Goal: Task Accomplishment & Management: Complete application form

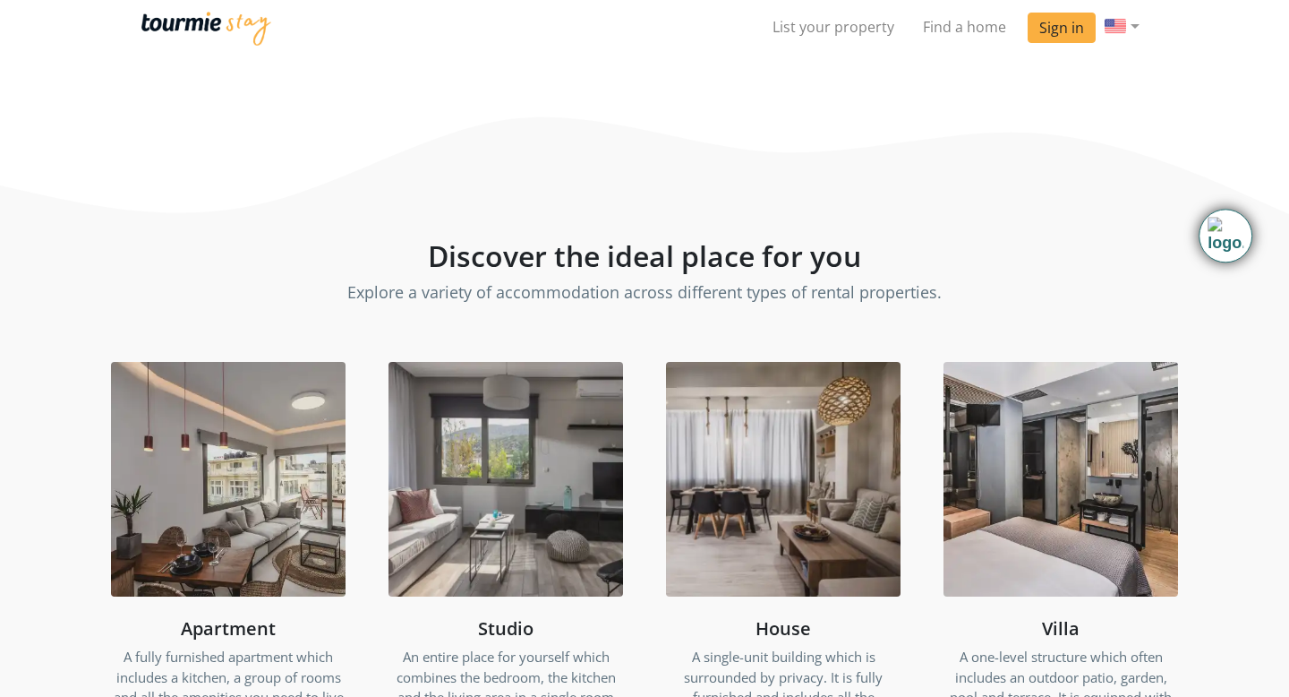
scroll to position [1045, 0]
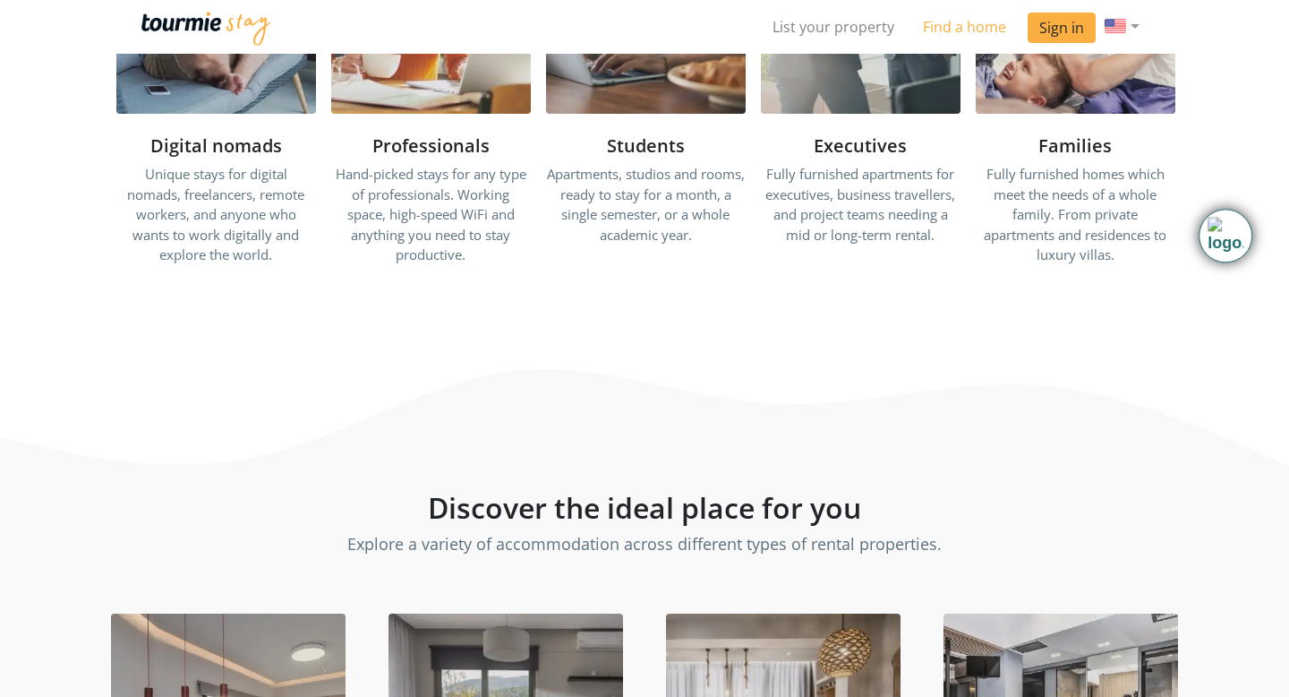
click at [966, 23] on link "Find a home" at bounding box center [965, 27] width 112 height 36
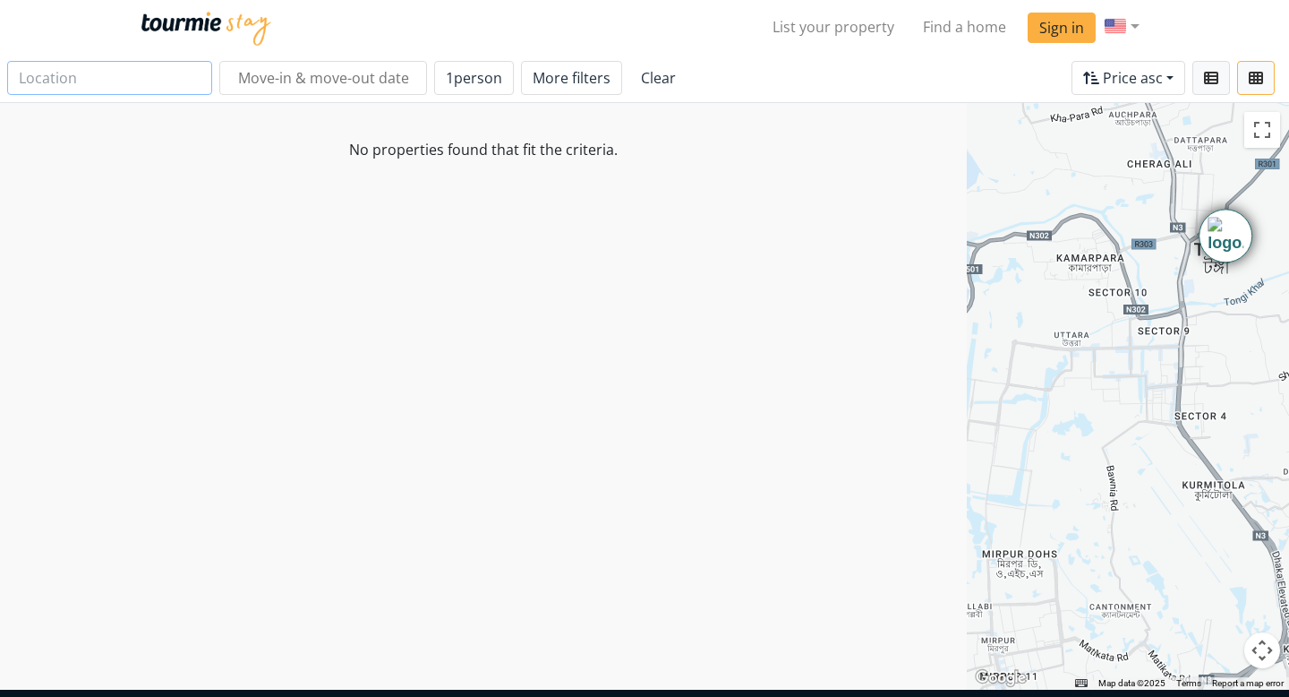
click at [86, 77] on input "text" at bounding box center [109, 78] width 205 height 34
type input "[PERSON_NAME] Bazar"
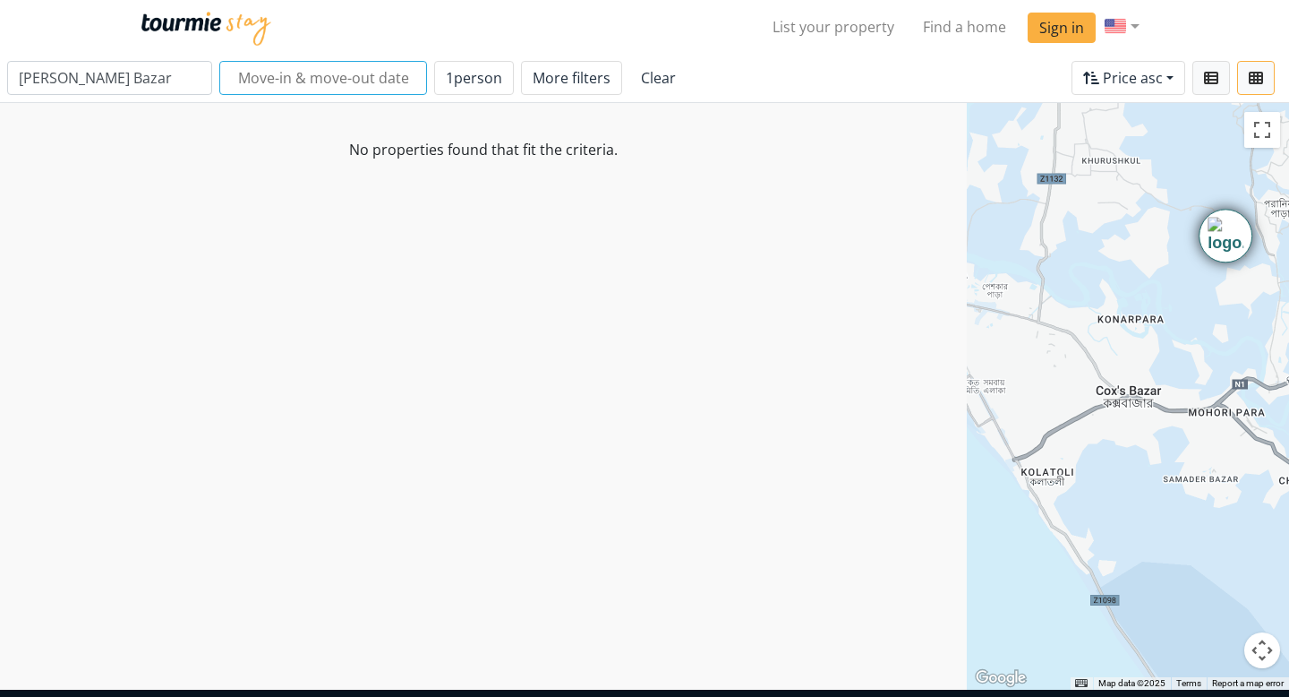
click at [278, 78] on input "text" at bounding box center [323, 78] width 208 height 34
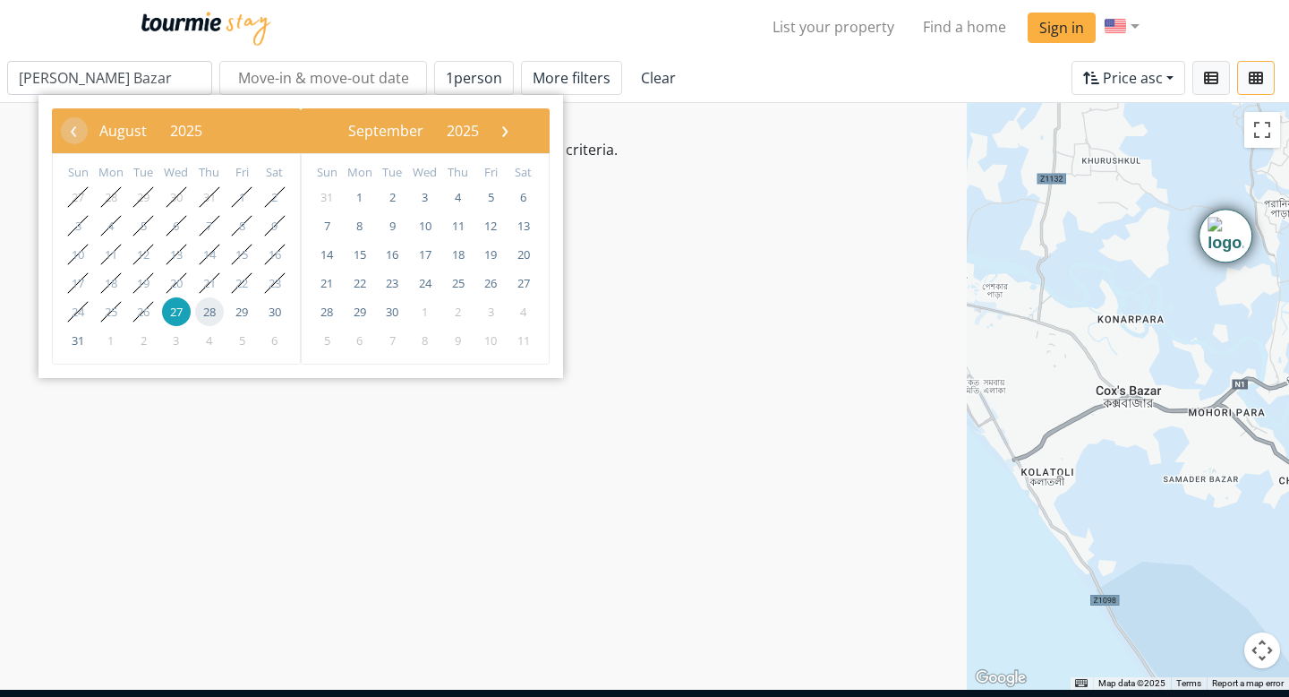
click at [211, 312] on span "28" at bounding box center [209, 311] width 29 height 29
click at [266, 312] on span "30" at bounding box center [275, 311] width 29 height 29
type input "[DATE] - [DATE]"
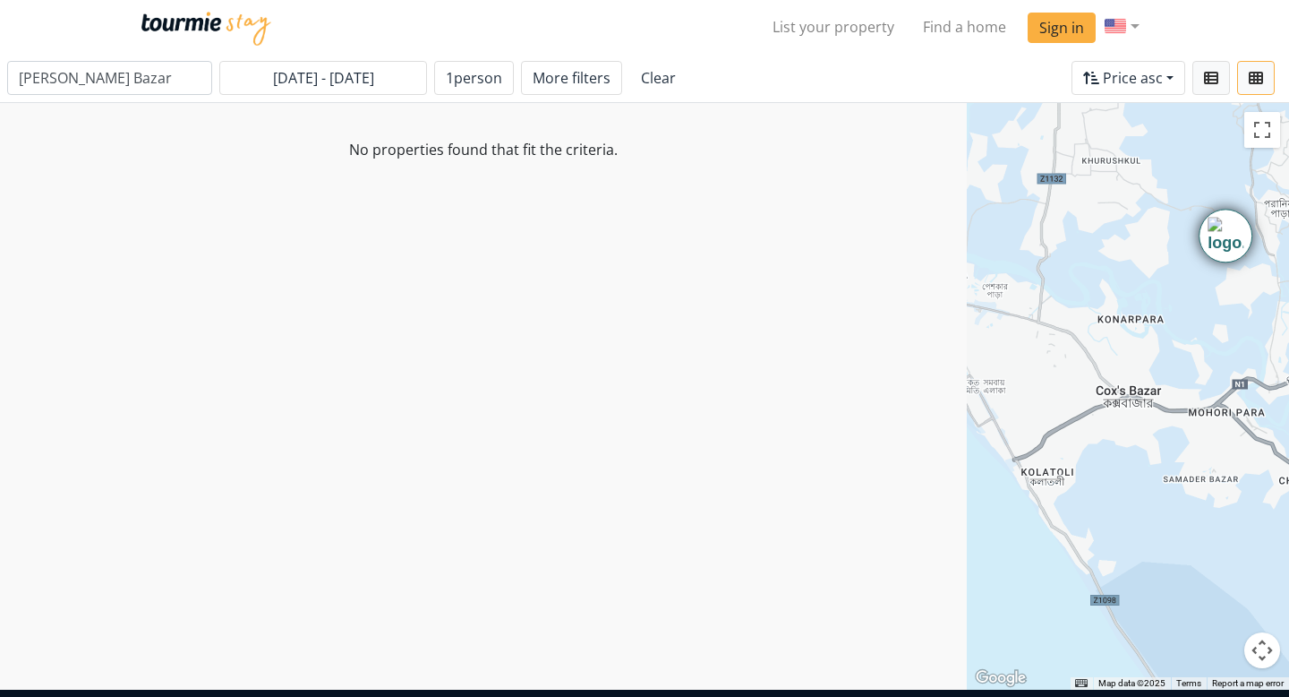
click at [646, 73] on link "Clear" at bounding box center [658, 78] width 58 height 34
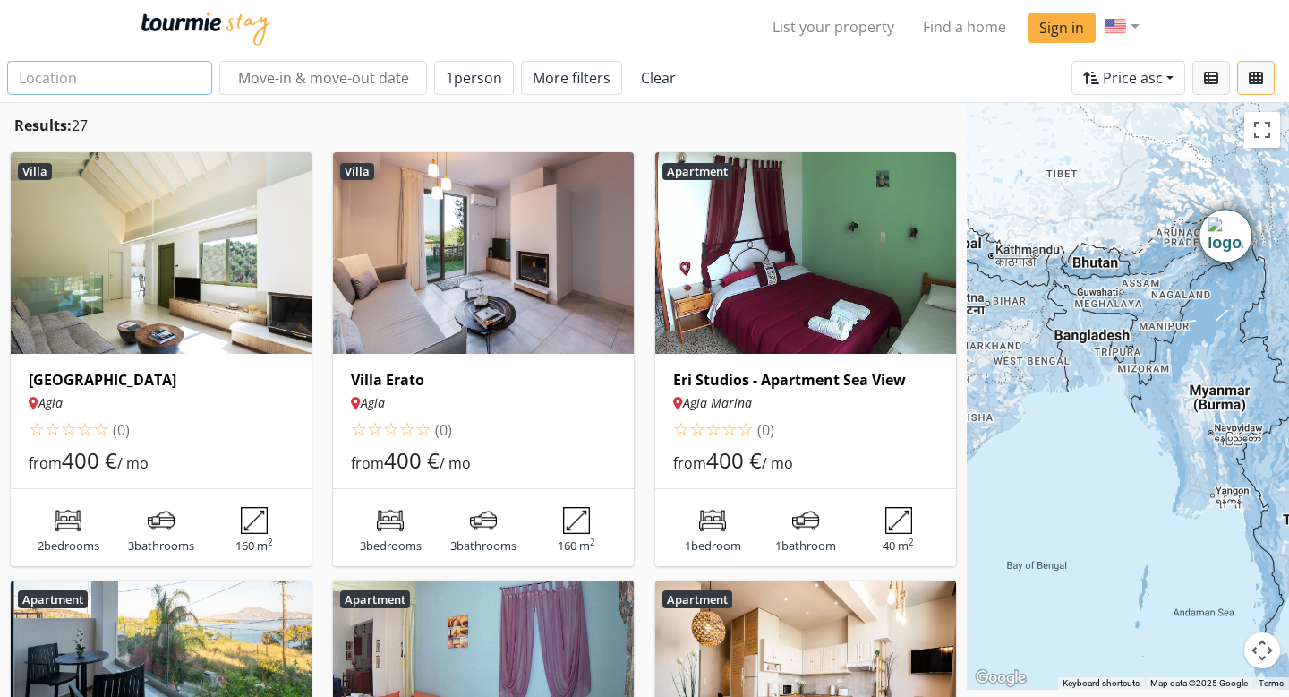
click at [73, 81] on input "text" at bounding box center [109, 78] width 205 height 34
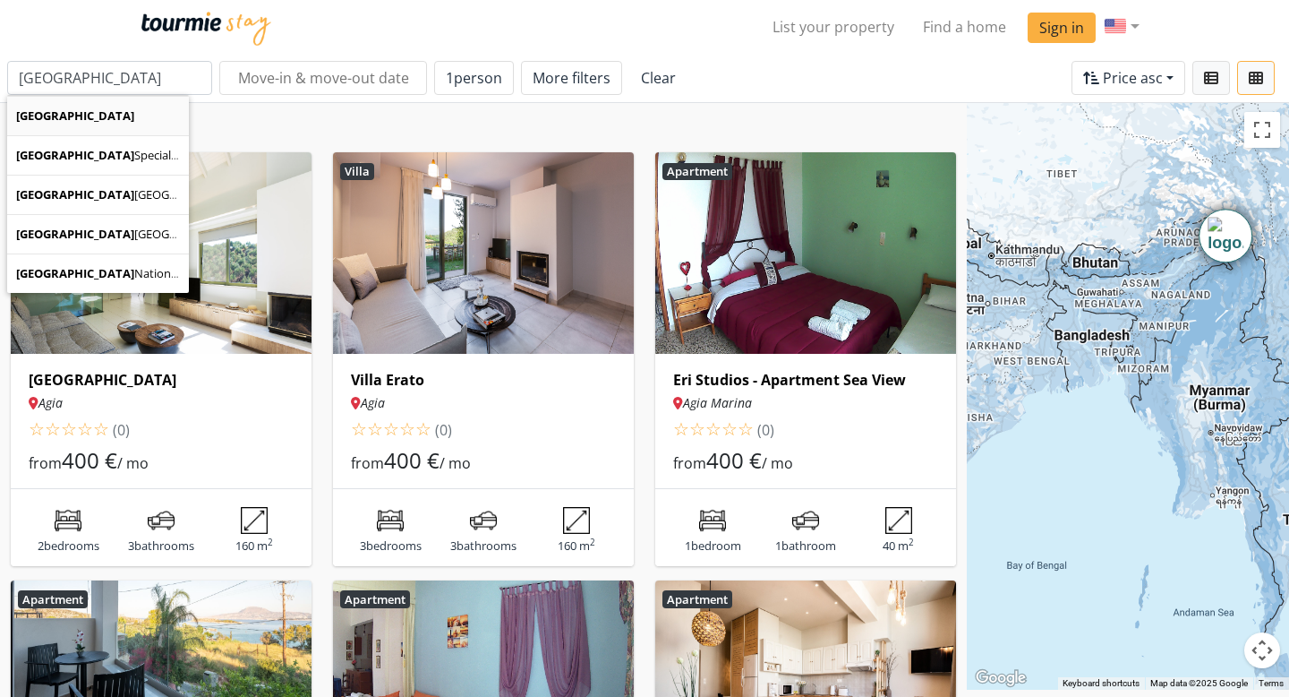
type input "[GEOGRAPHIC_DATA]"
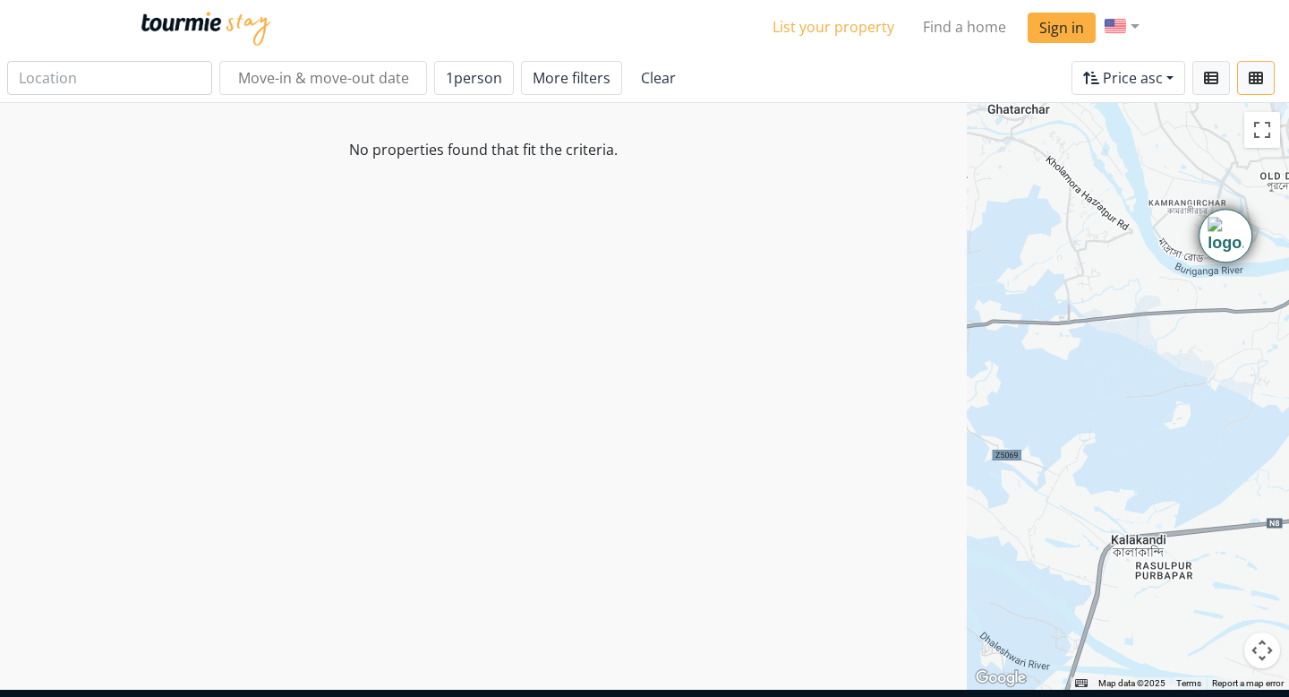
click at [844, 24] on link "List your property" at bounding box center [833, 27] width 150 height 36
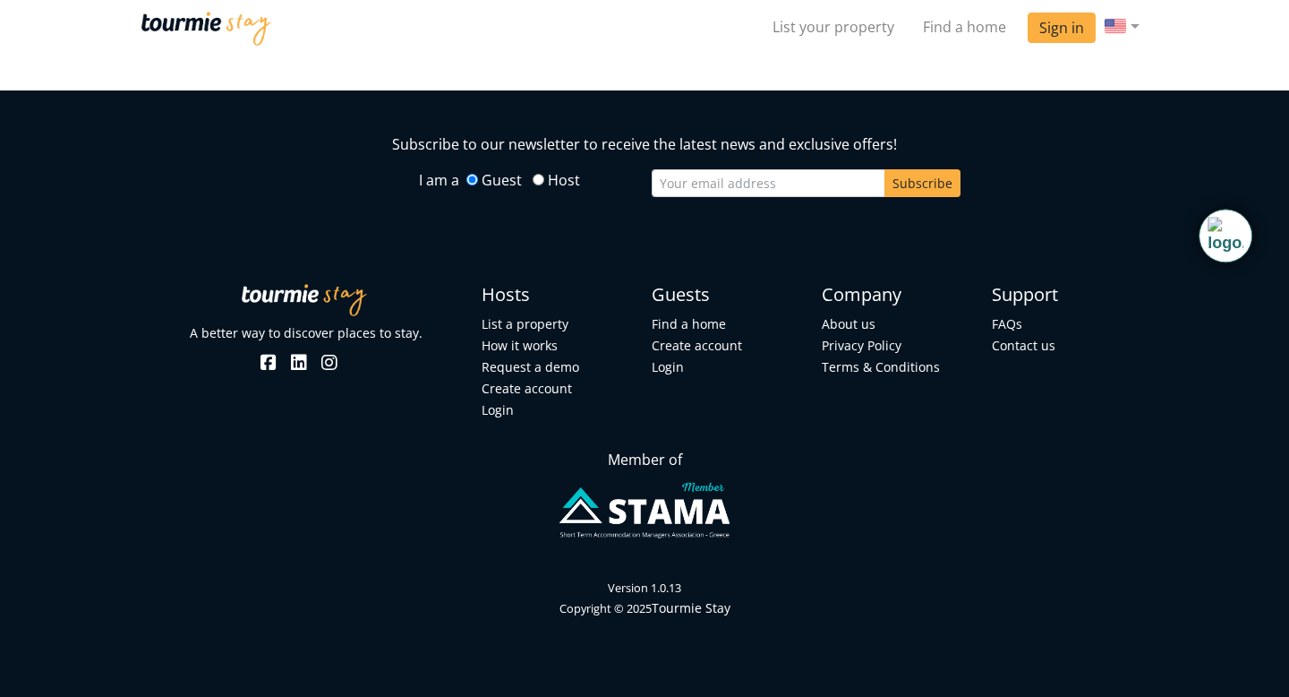
scroll to position [4030, 0]
click at [537, 185] on input "Host" at bounding box center [539, 180] width 12 height 12
radio input "true"
click at [687, 197] on input "email" at bounding box center [769, 183] width 234 height 28
type input "[PERSON_NAME][EMAIL_ADDRESS][DOMAIN_NAME]"
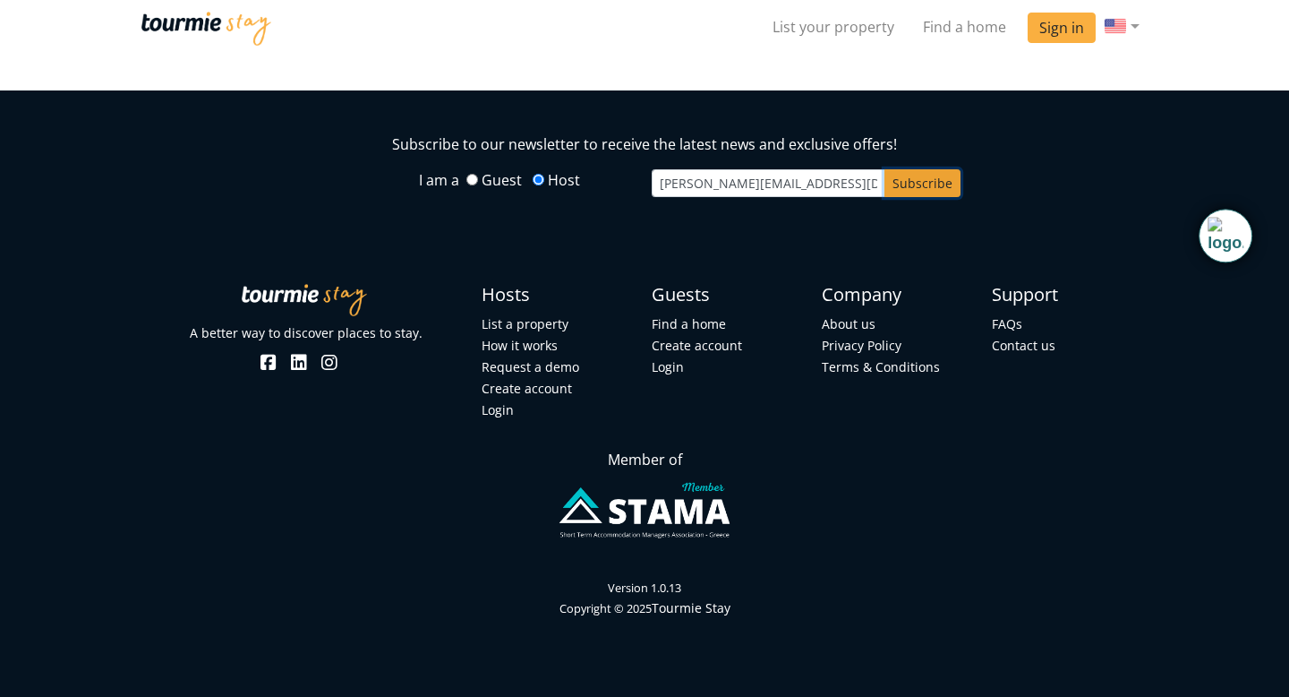
click at [915, 197] on button "Subscribe" at bounding box center [923, 183] width 76 height 28
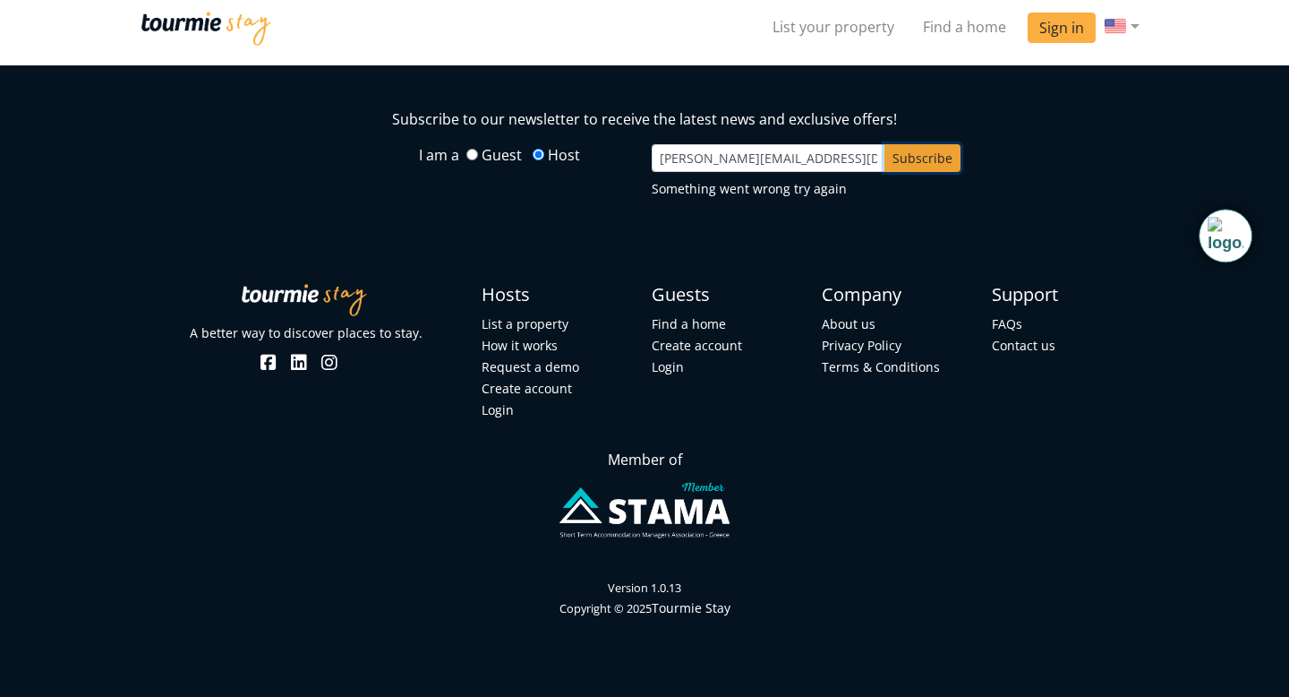
click at [917, 172] on button "Subscribe" at bounding box center [923, 158] width 76 height 28
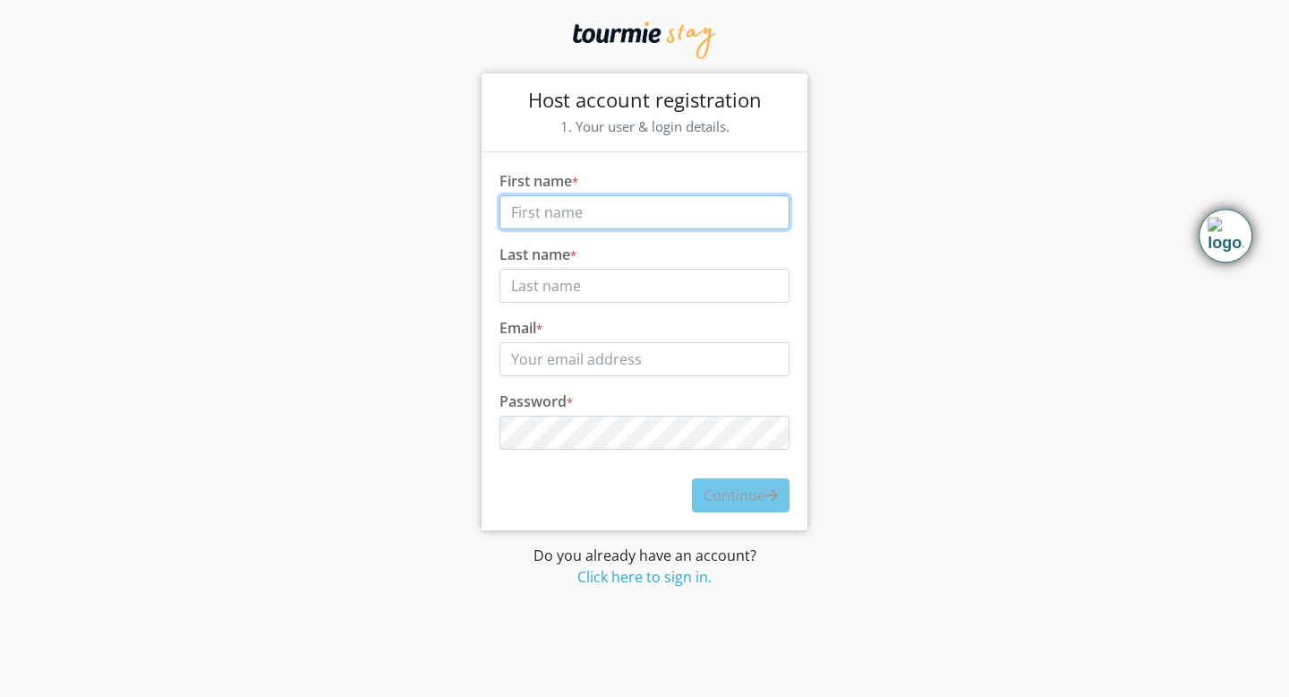
click at [556, 211] on input "First name *" at bounding box center [645, 212] width 290 height 34
type input "m"
type input "[PERSON_NAME]"
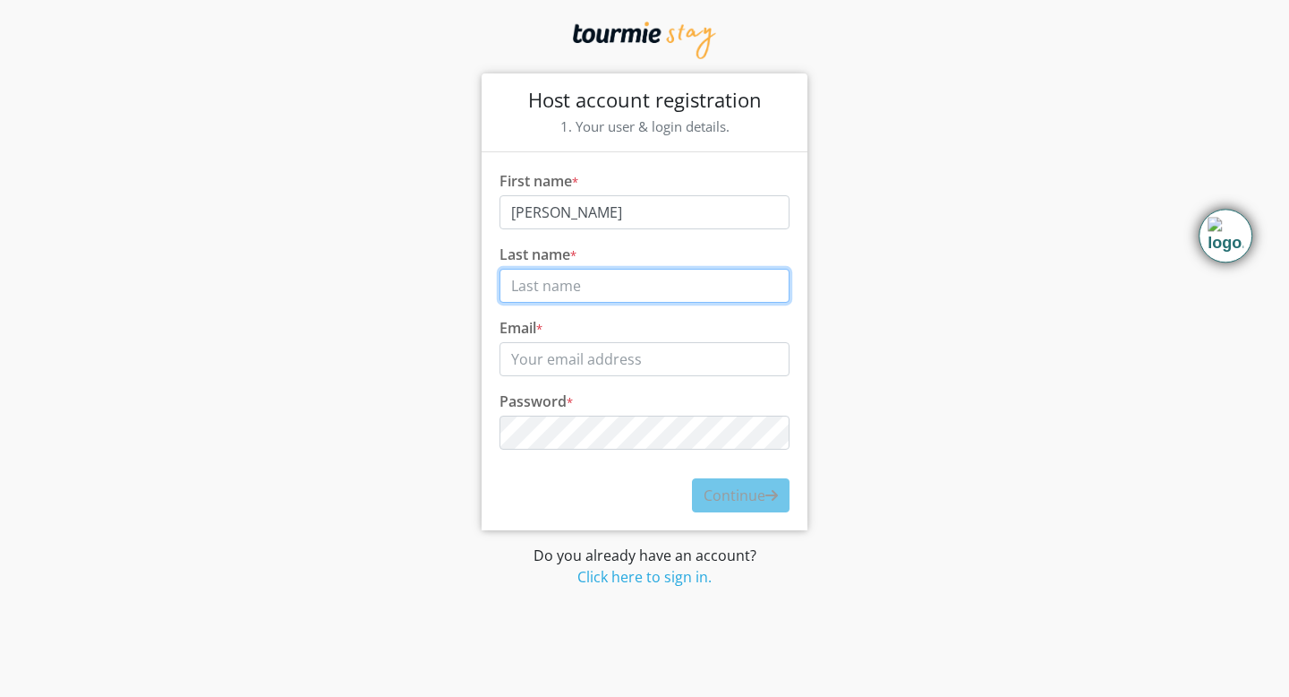
click at [562, 291] on input "Last name *" at bounding box center [645, 286] width 290 height 34
type input "Elahi"
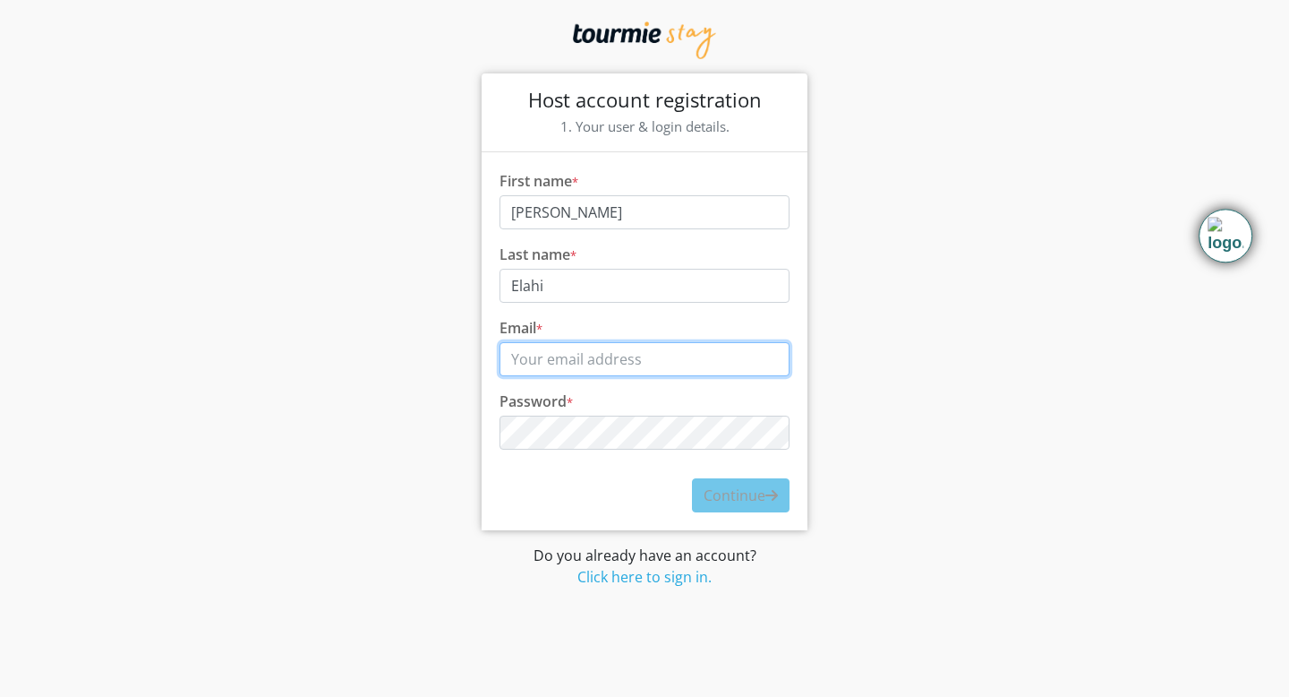
click at [552, 365] on input "Email *" at bounding box center [645, 359] width 290 height 34
type input "[PERSON_NAME][EMAIL_ADDRESS][DOMAIN_NAME]"
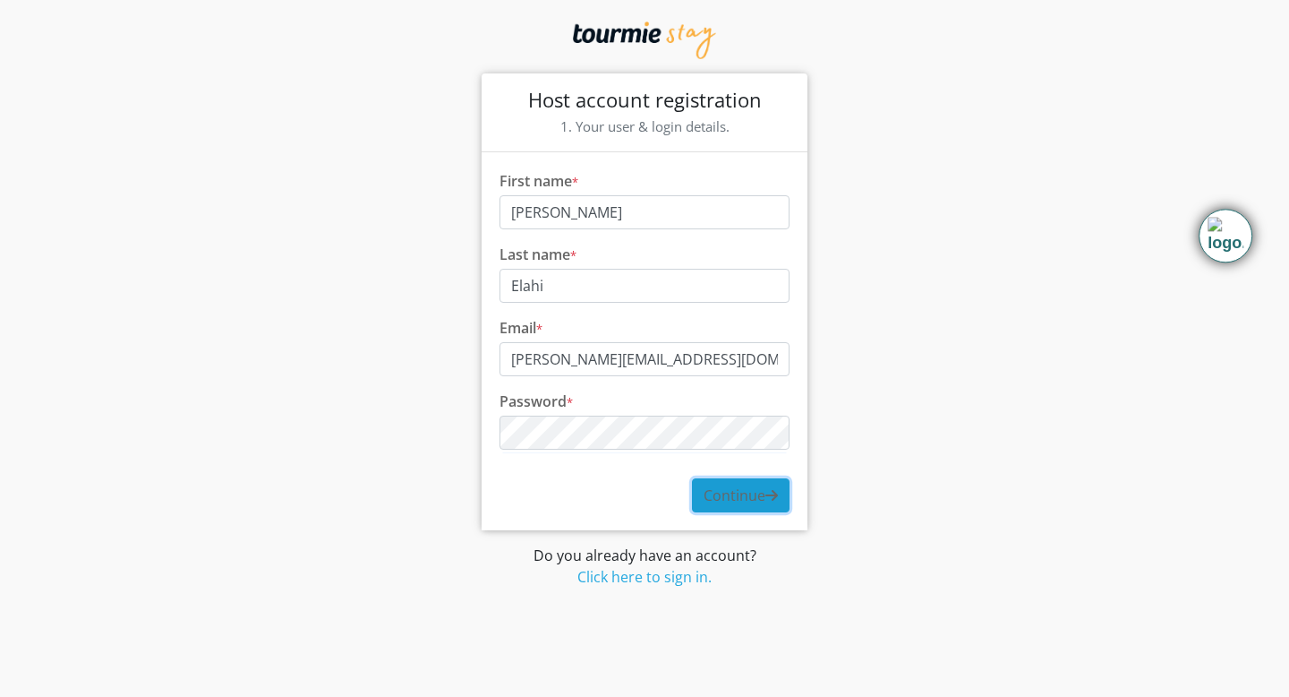
click at [736, 493] on span "Continue" at bounding box center [741, 495] width 74 height 20
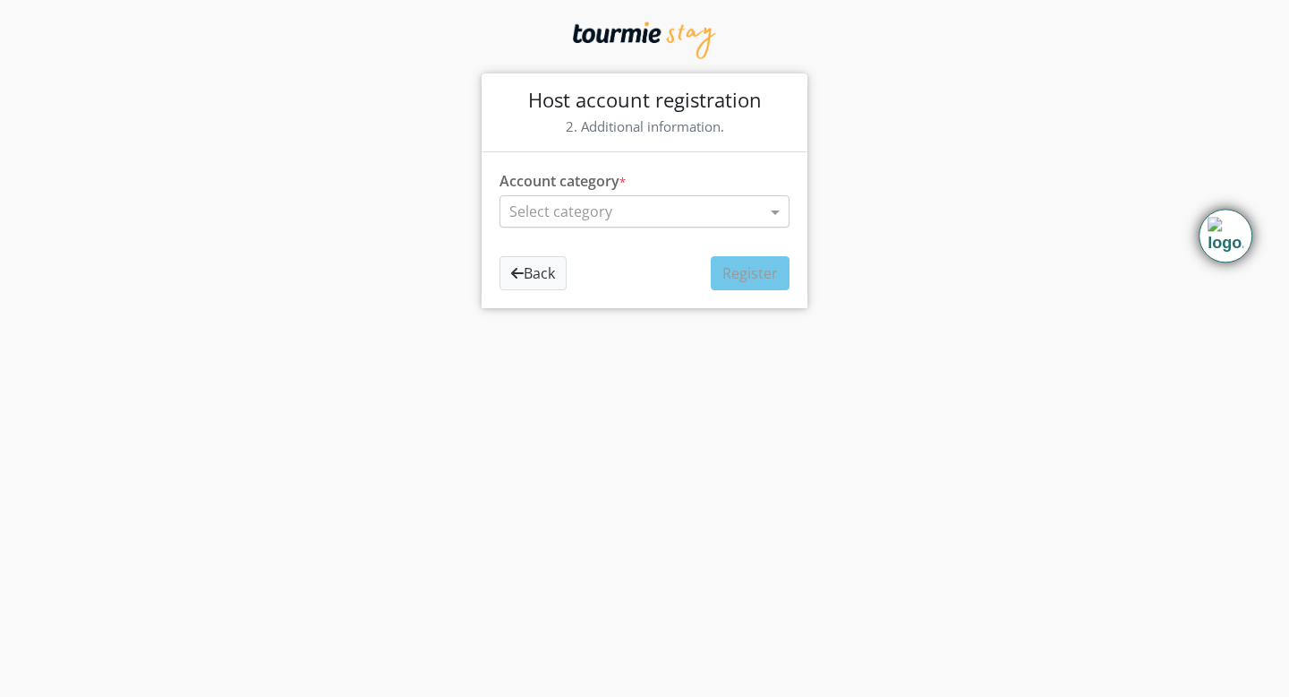
click at [580, 207] on input "text" at bounding box center [626, 211] width 235 height 21
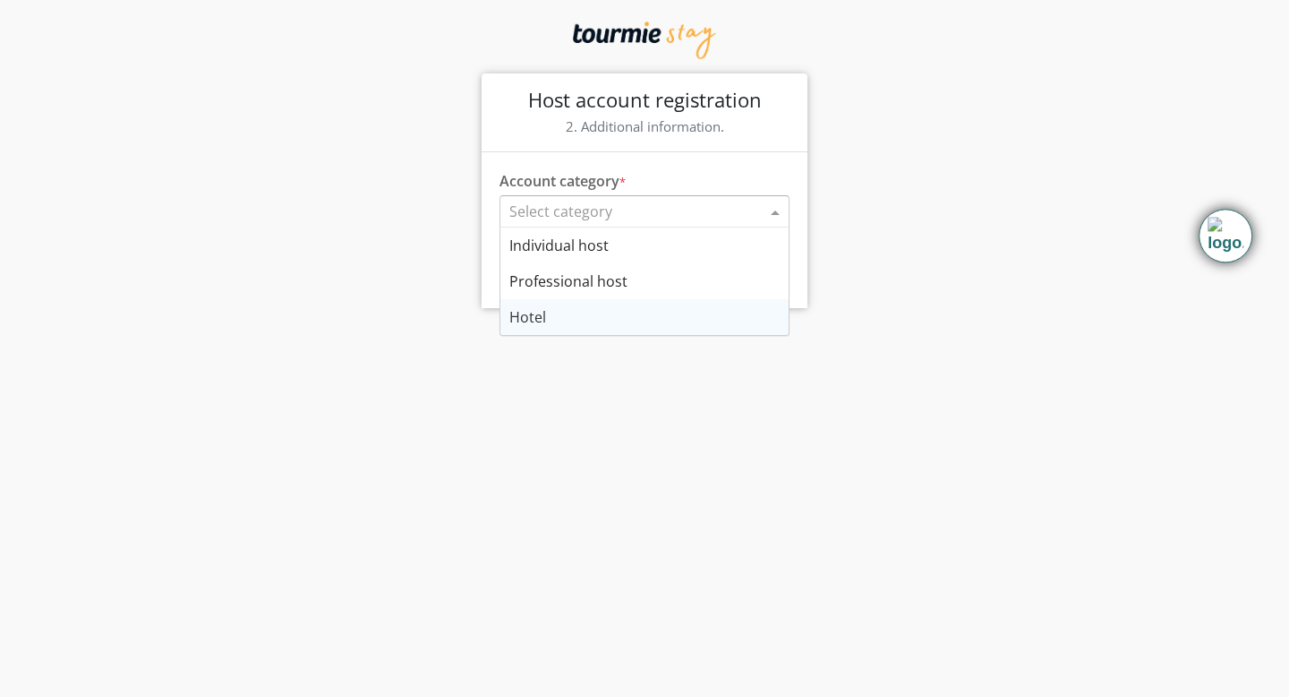
click at [542, 311] on span "Hotel" at bounding box center [527, 317] width 37 height 20
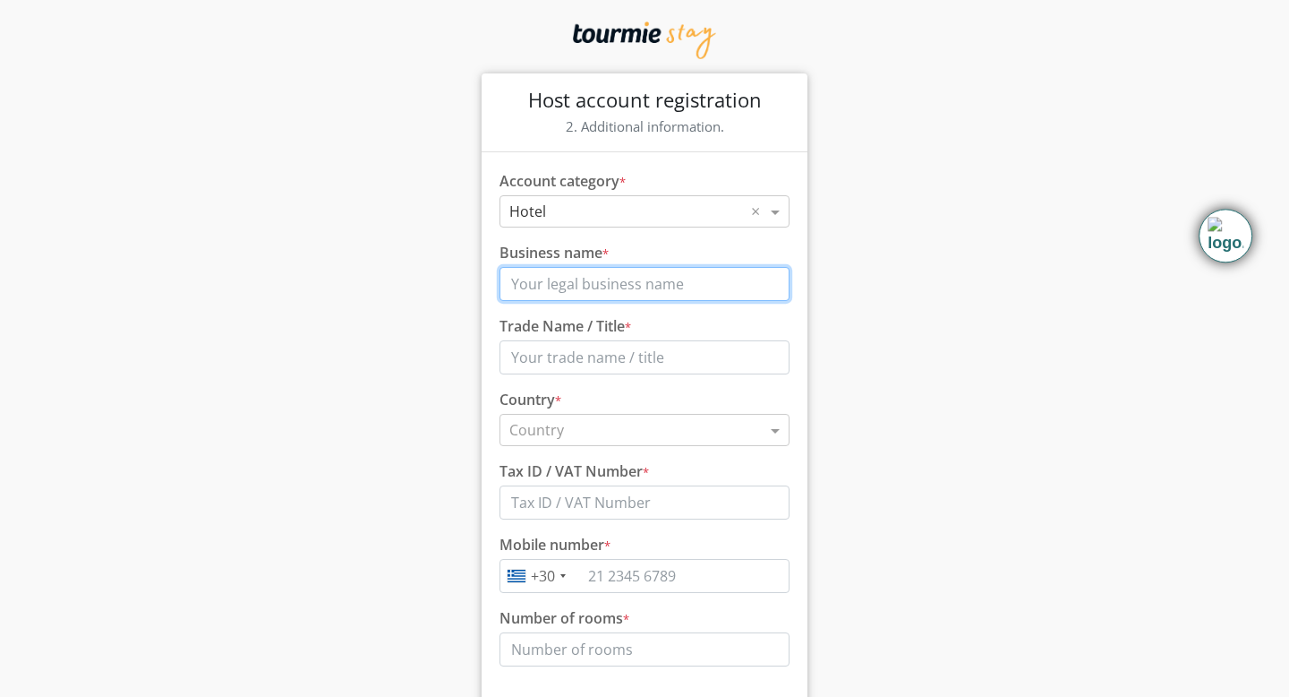
click at [606, 285] on input "Business name *" at bounding box center [645, 284] width 290 height 34
type input "[GEOGRAPHIC_DATA], [PERSON_NAME][GEOGRAPHIC_DATA]"
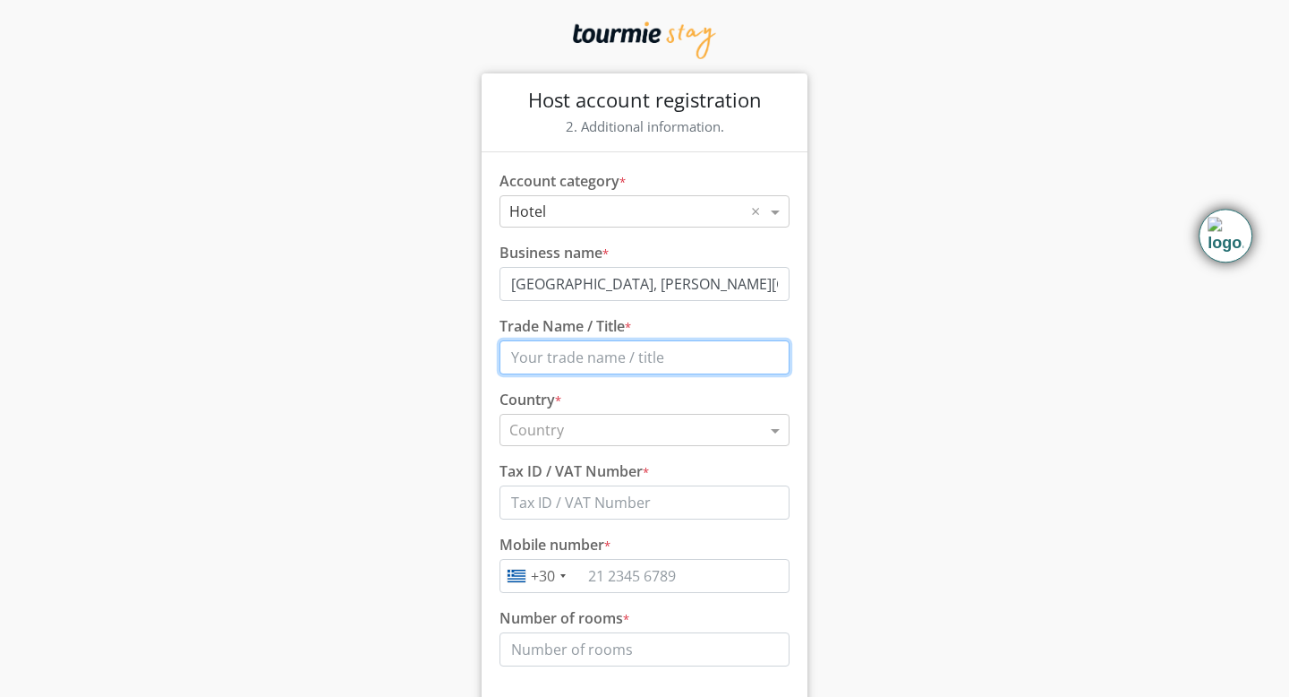
click at [560, 358] on input "Trade Name / Title *" at bounding box center [645, 357] width 290 height 34
type input "[GEOGRAPHIC_DATA]"
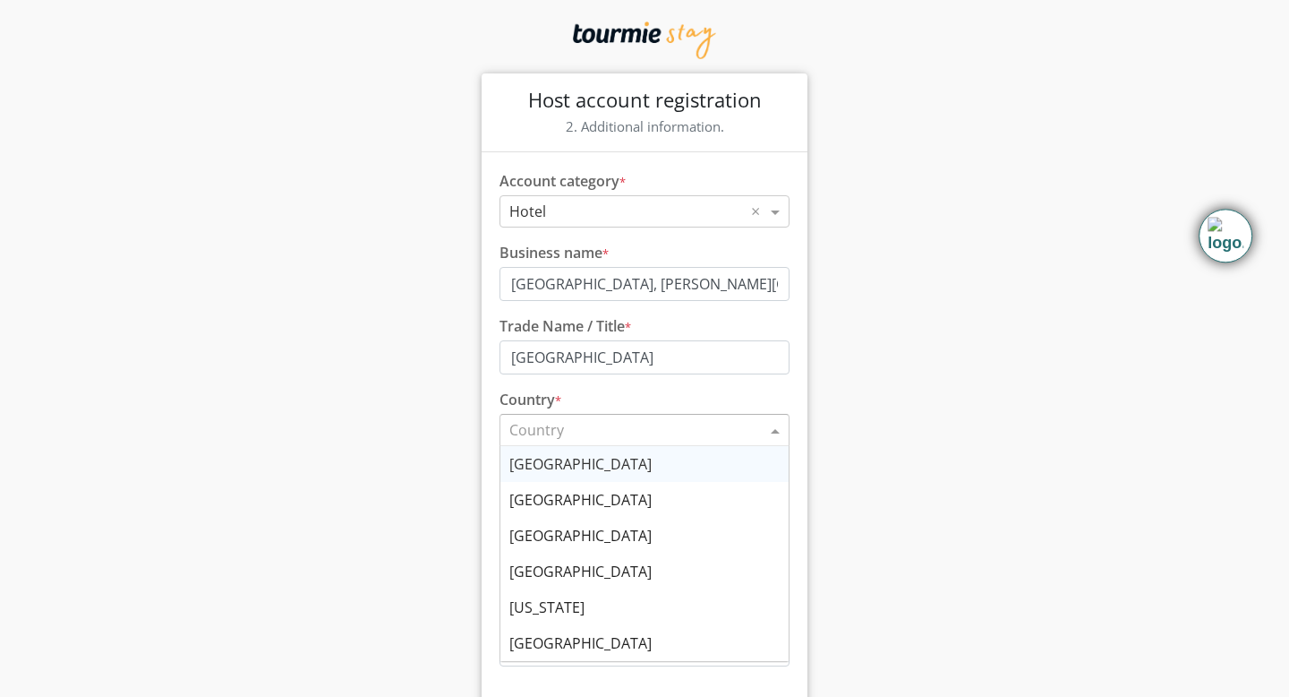
click at [577, 430] on input "text" at bounding box center [626, 429] width 235 height 21
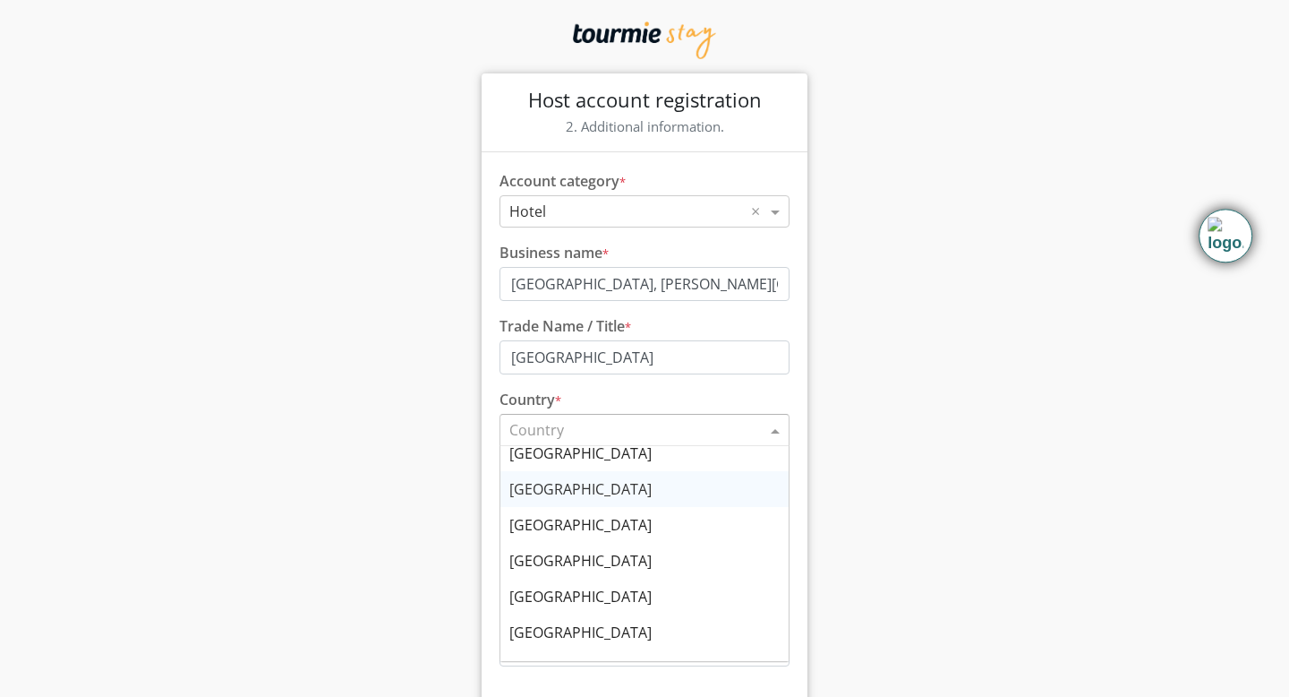
scroll to position [473, 0]
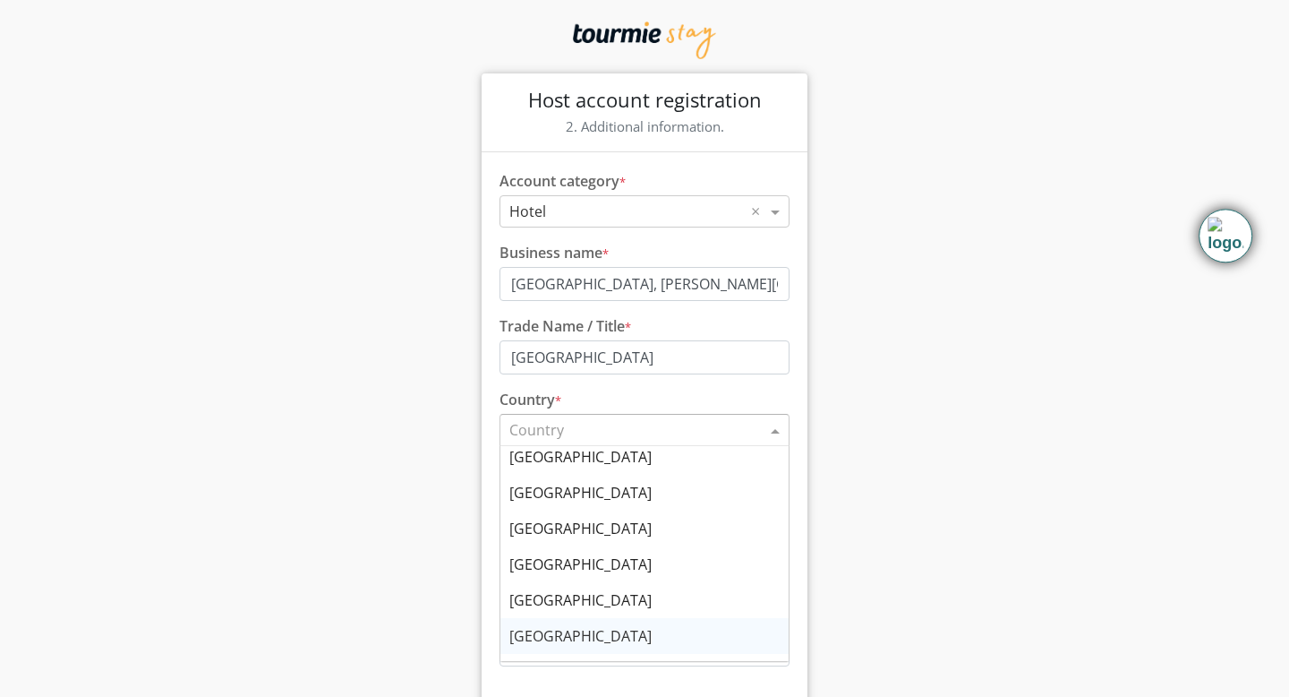
click at [542, 635] on span "[GEOGRAPHIC_DATA]" at bounding box center [580, 636] width 142 height 20
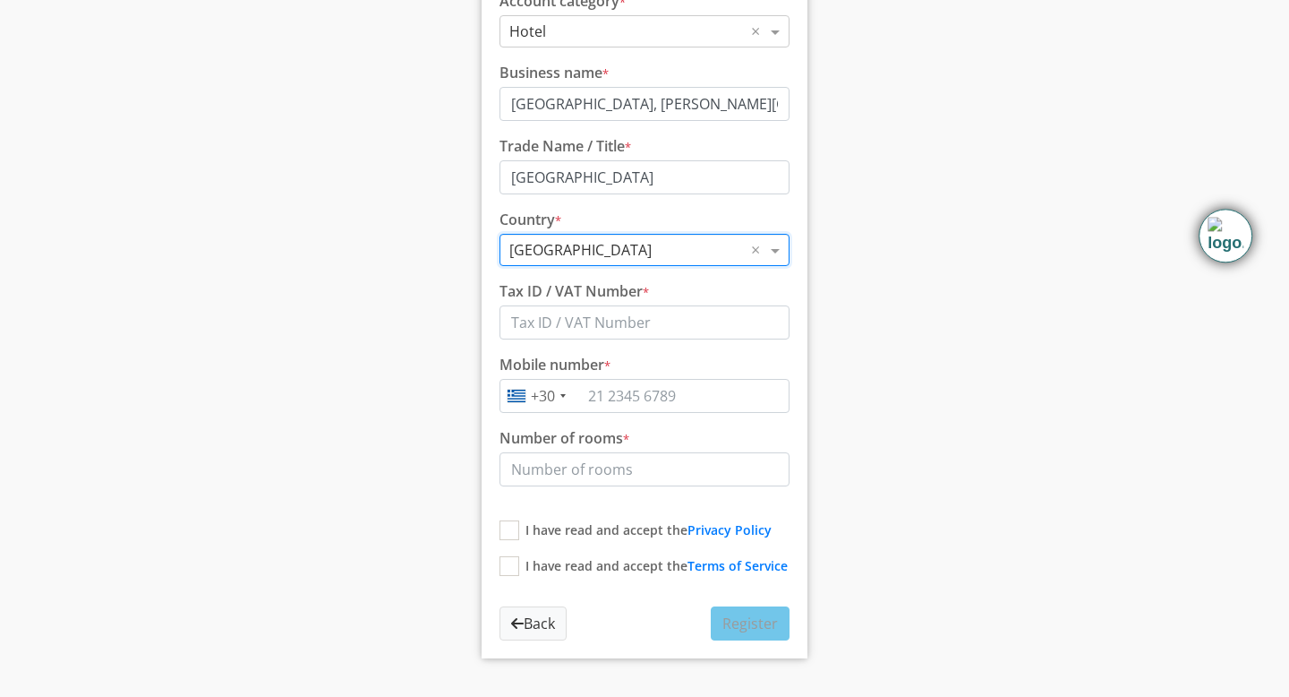
scroll to position [182, 0]
click at [552, 391] on div "+30" at bounding box center [543, 393] width 24 height 21
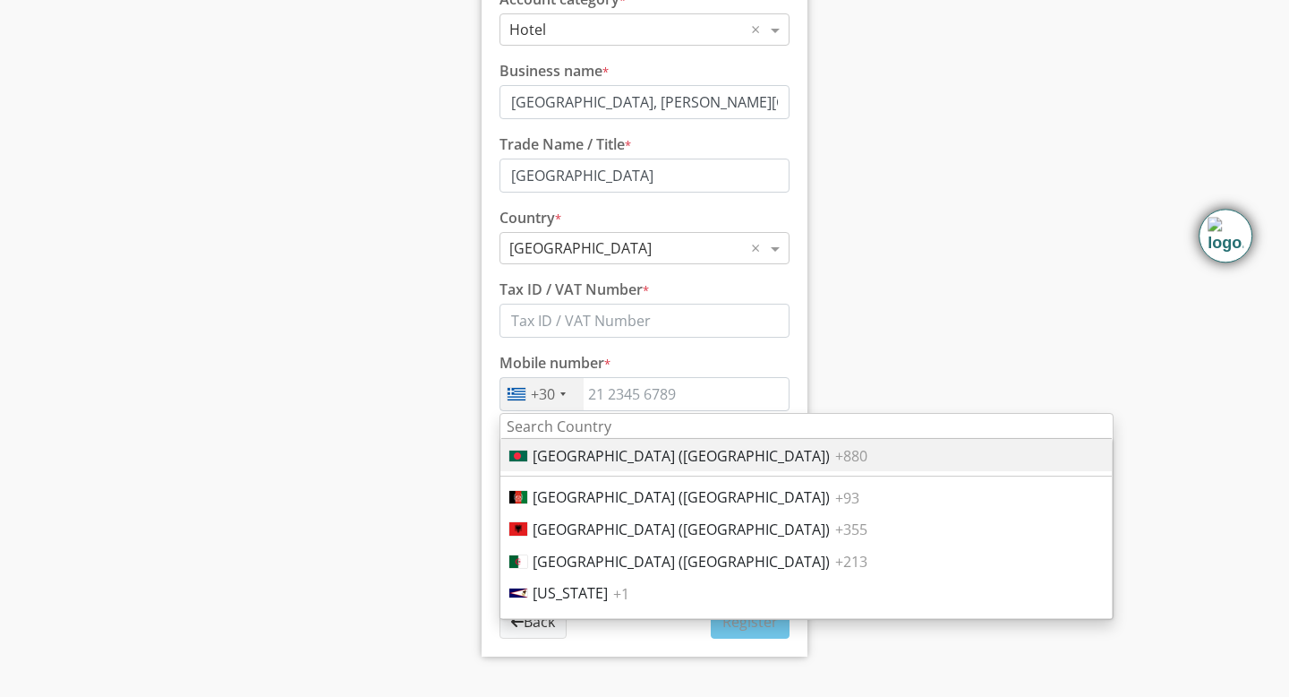
click at [552, 452] on span "[GEOGRAPHIC_DATA] ([GEOGRAPHIC_DATA])" at bounding box center [681, 456] width 297 height 20
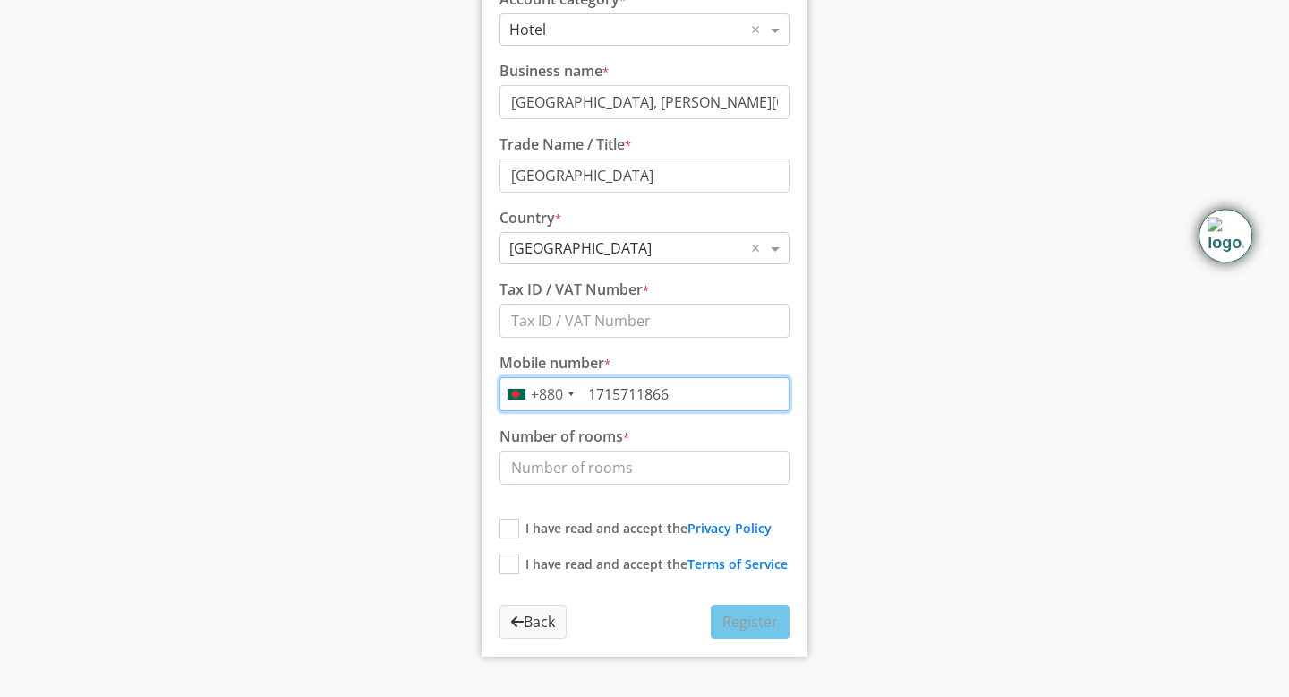
type input "1715711866"
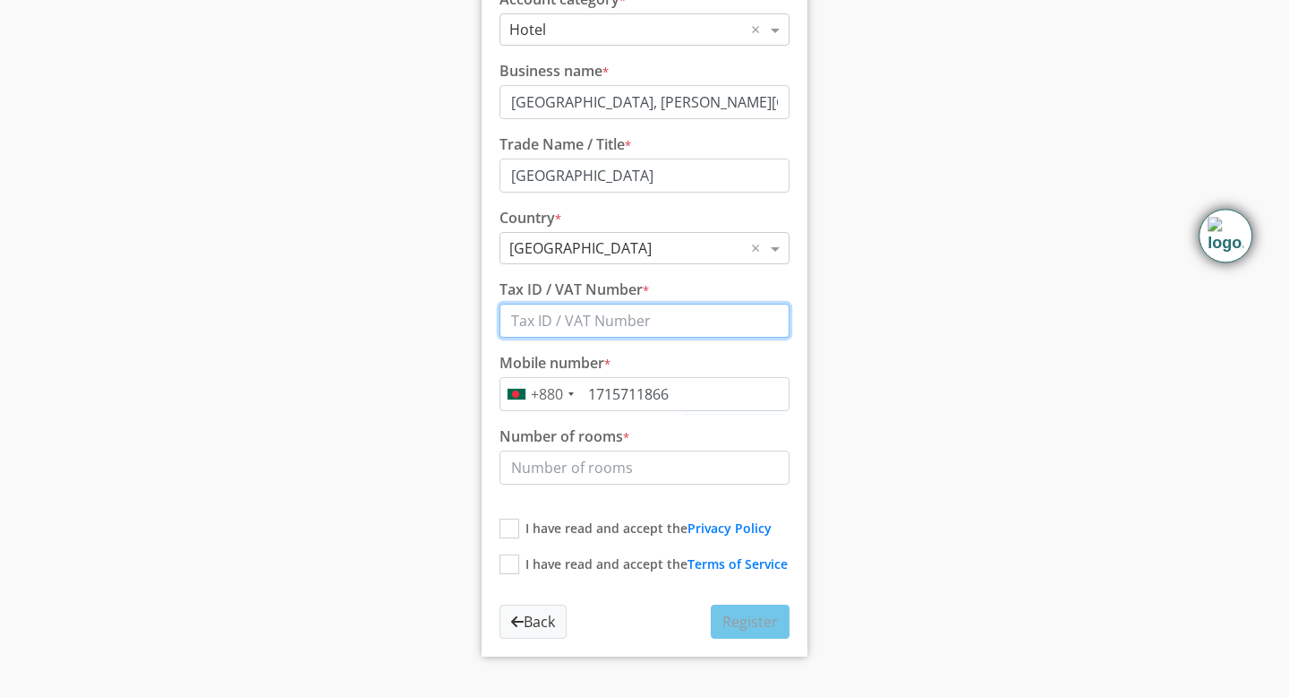
click at [556, 322] on input "Tax ID / VAT Number *" at bounding box center [645, 321] width 290 height 34
type input "19931876"
click at [919, 466] on div "Host account registration 2. Additional information. Account category * Select …" at bounding box center [645, 273] width 1303 height 881
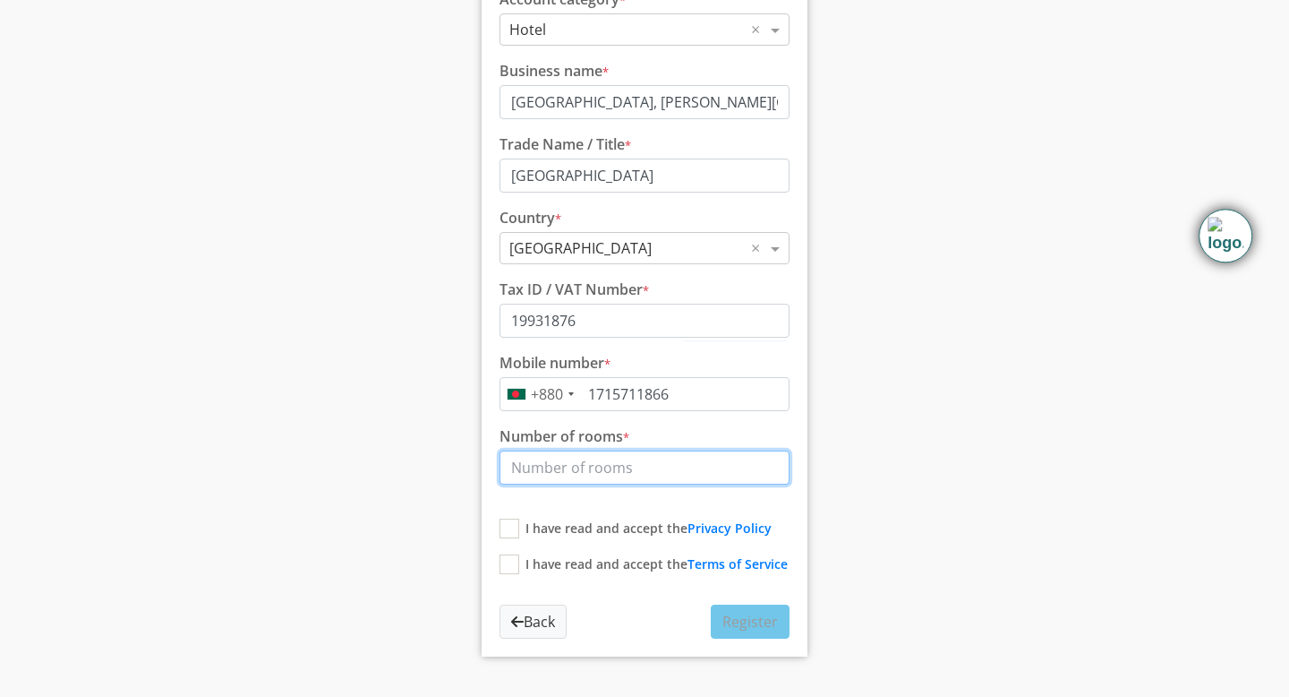
click at [586, 470] on input "Number of rooms *" at bounding box center [645, 467] width 290 height 34
type input "50"
click at [503, 524] on label "I have read and accept the Privacy Policy" at bounding box center [636, 528] width 272 height 20
click at [503, 524] on input "I have read and accept the Privacy Policy" at bounding box center [506, 524] width 12 height 12
checkbox input "true"
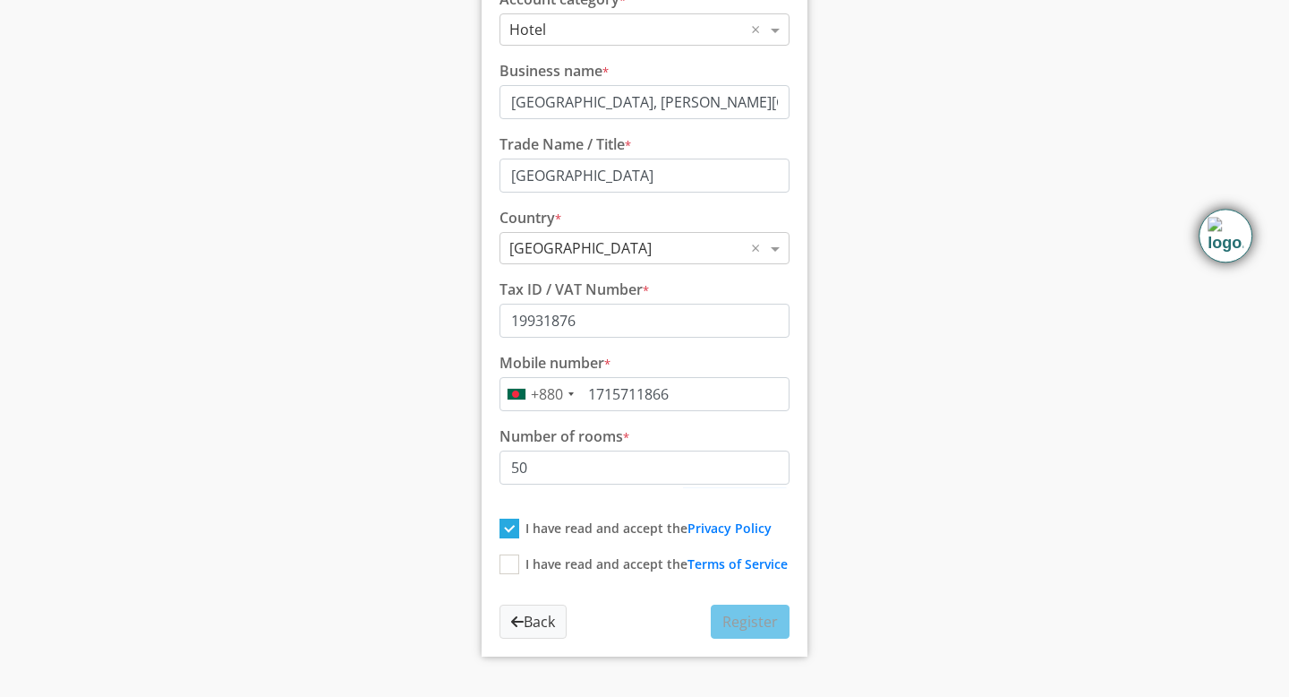
click at [510, 566] on label "I have read and accept the Terms of Service" at bounding box center [644, 564] width 288 height 20
click at [510, 566] on input "I have read and accept the Terms of Service" at bounding box center [506, 560] width 12 height 12
checkbox input "true"
click at [746, 621] on span "Register" at bounding box center [751, 621] width 56 height 20
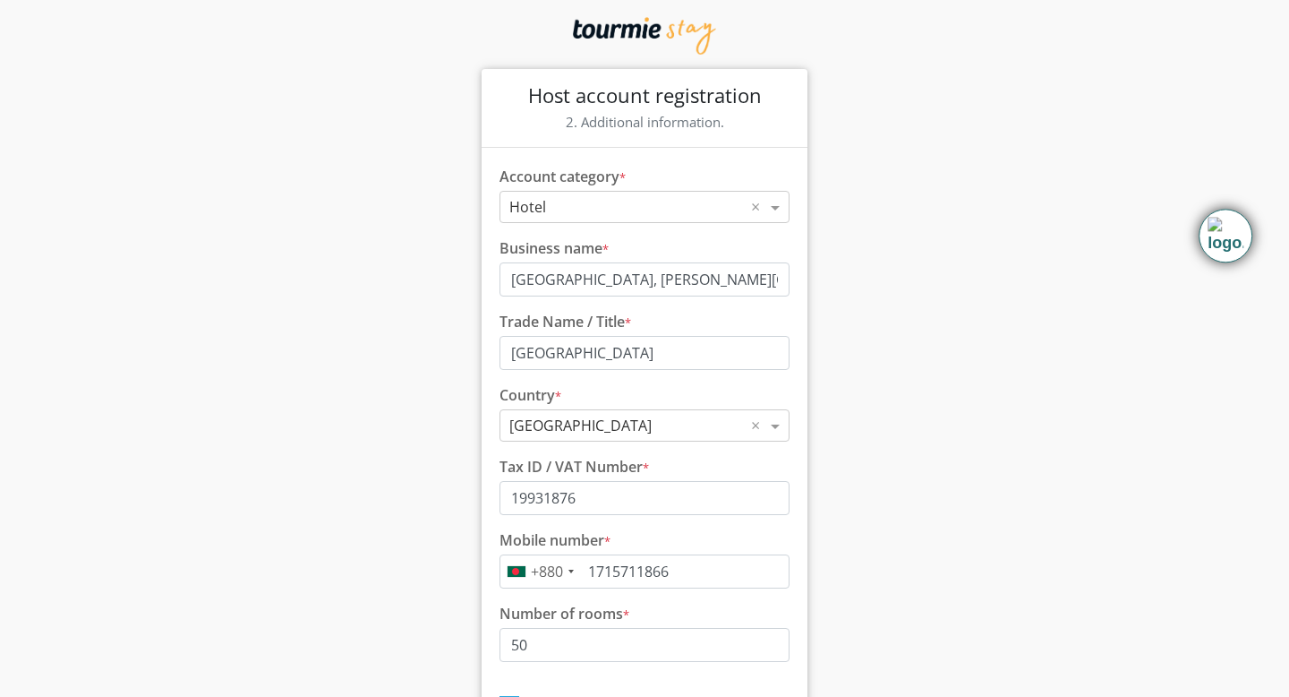
scroll to position [0, 0]
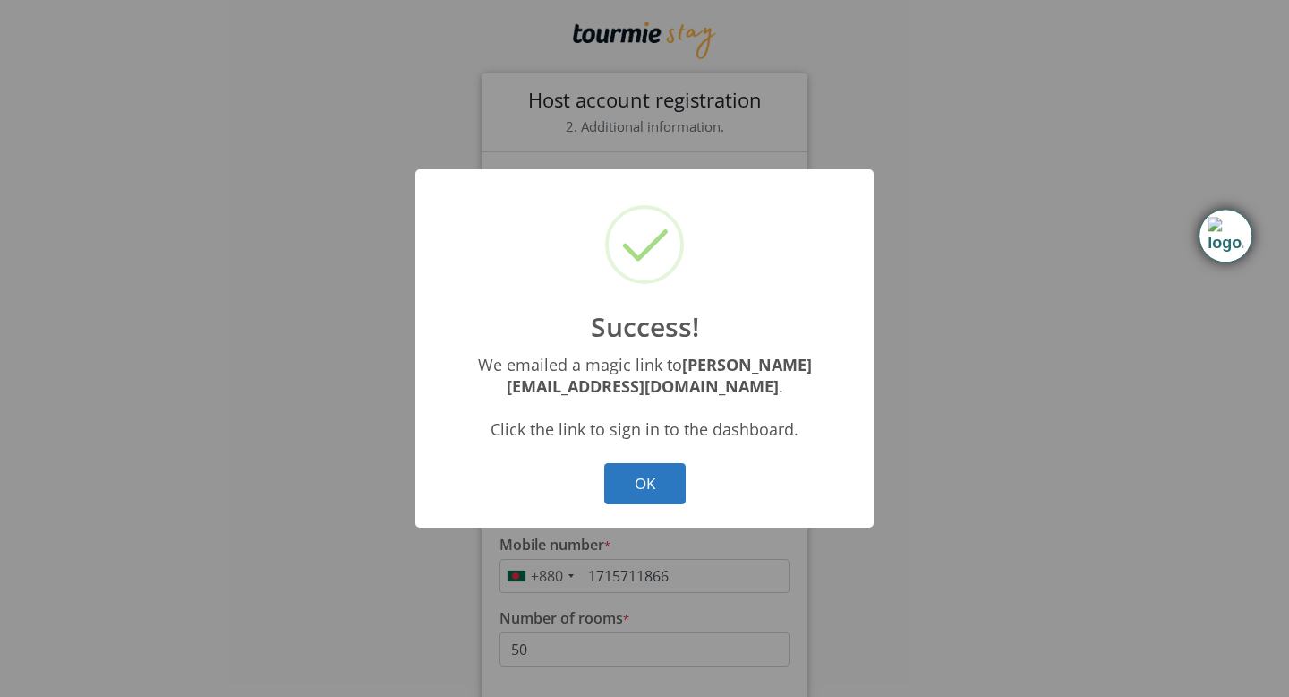
click at [640, 475] on button "OK" at bounding box center [644, 484] width 81 height 42
